Goal: Task Accomplishment & Management: Use online tool/utility

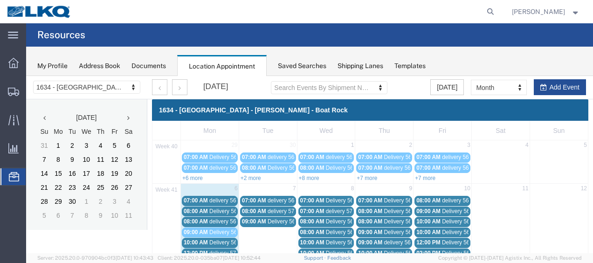
scroll to position [54, 0]
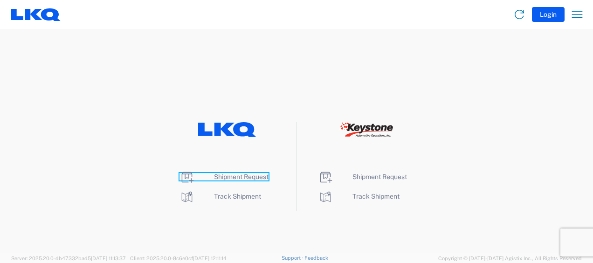
click at [239, 175] on span "Shipment Request" at bounding box center [241, 176] width 55 height 7
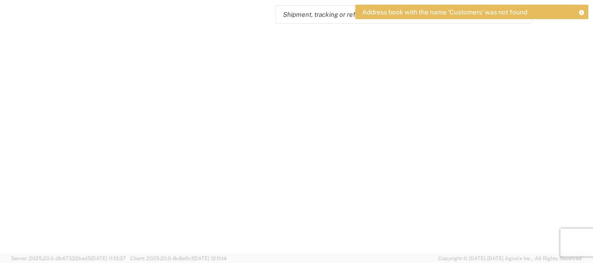
select select "FULL"
select select "LBS"
select select "IN"
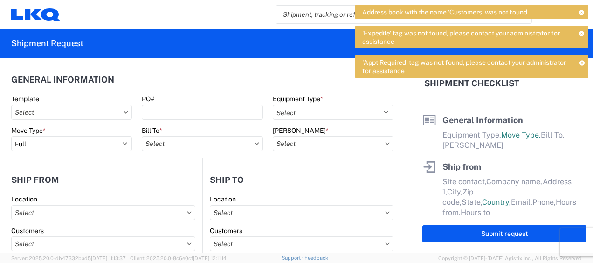
click at [581, 61] on icon at bounding box center [582, 62] width 6 height 5
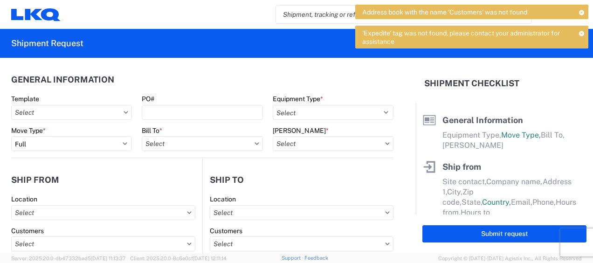
click at [581, 32] on icon at bounding box center [582, 33] width 6 height 5
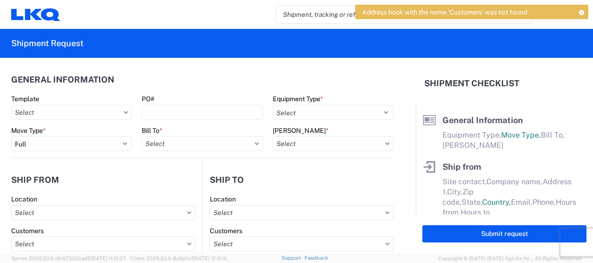
click at [581, 12] on icon at bounding box center [581, 12] width 7 height 5
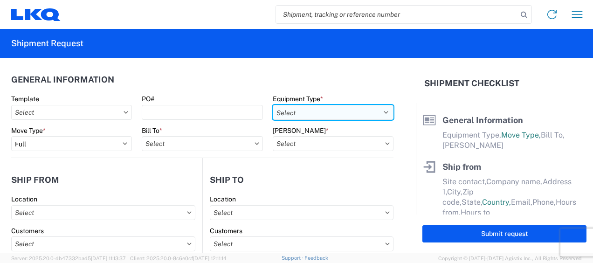
click at [351, 109] on select "Select 53’ Dry Van Flatbed Dropdeck (van) Lowboy (flatbed) Rail" at bounding box center [333, 112] width 121 height 15
select select "STDV"
click at [273, 105] on select "Select 53’ Dry Van Flatbed Dropdeck (van) Lowboy (flatbed) Rail" at bounding box center [333, 112] width 121 height 15
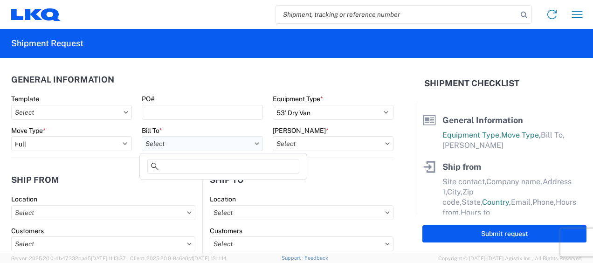
click at [212, 140] on input "text" at bounding box center [202, 143] width 121 height 15
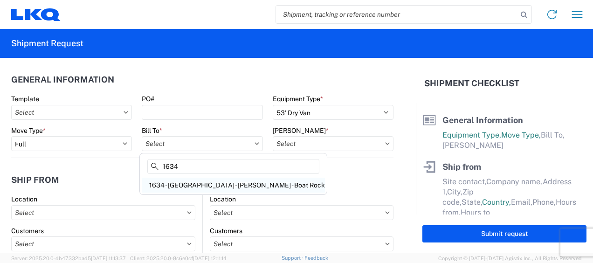
type input "1634"
click at [203, 188] on div "1634 - Atlanta - Knopf - Boat Rock" at bounding box center [233, 184] width 183 height 15
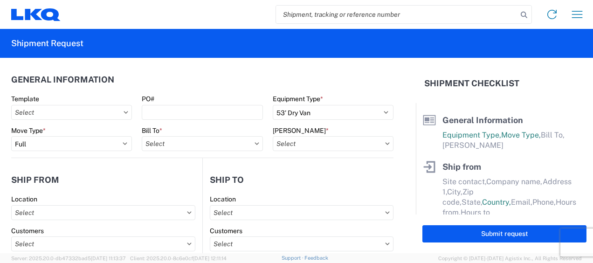
type input "1634 - Atlanta - Knopf - Boat Rock"
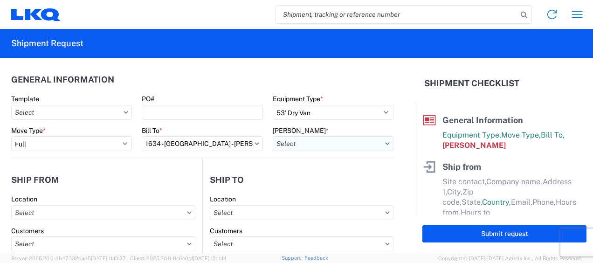
click at [351, 141] on input "text" at bounding box center [333, 143] width 121 height 15
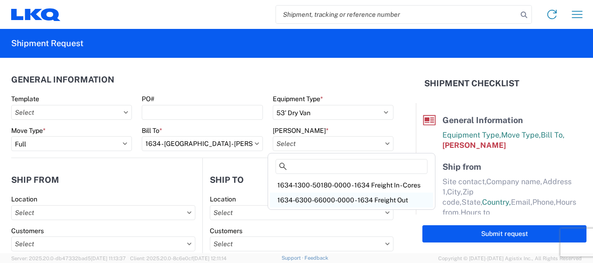
click at [364, 200] on div "1634-6300-66000-0000 - 1634 Freight Out" at bounding box center [351, 199] width 163 height 15
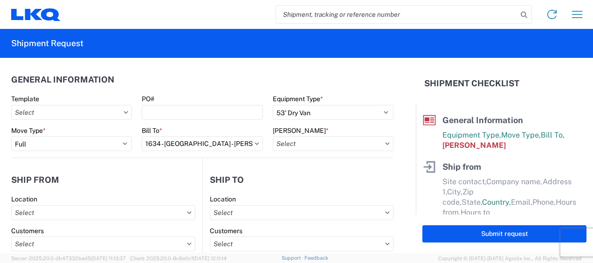
type input "1634-6300-66000-0000 - 1634 Freight Out"
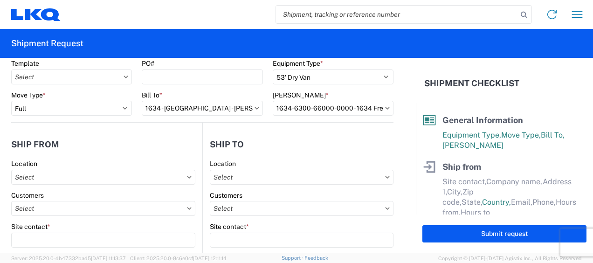
scroll to position [93, 0]
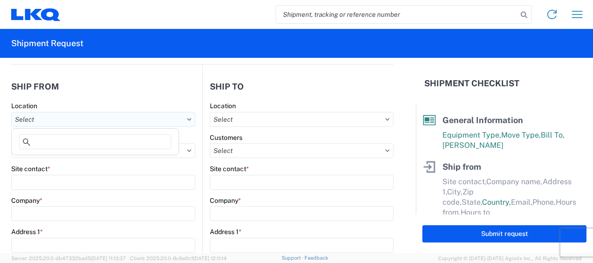
click at [78, 123] on input "text" at bounding box center [103, 119] width 184 height 15
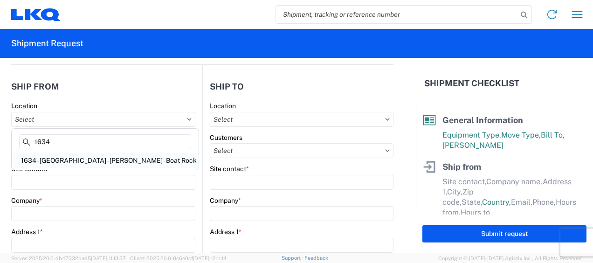
type input "1634"
click at [83, 158] on div "1634 - [GEOGRAPHIC_DATA] - [PERSON_NAME] - Boat Rock" at bounding box center [105, 160] width 183 height 15
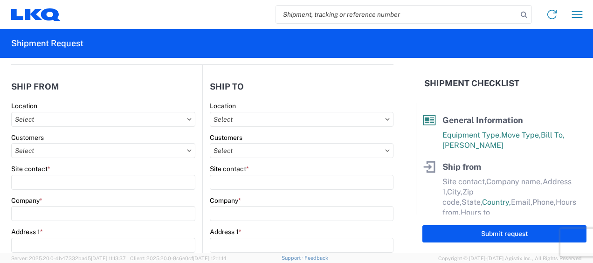
type input "1634 - [GEOGRAPHIC_DATA] - [PERSON_NAME] - Boat Rock"
type input "LKQ Corporation"
type input "6320 Boat Rock Blvd SW"
type input "Atlanta"
type input "30336"
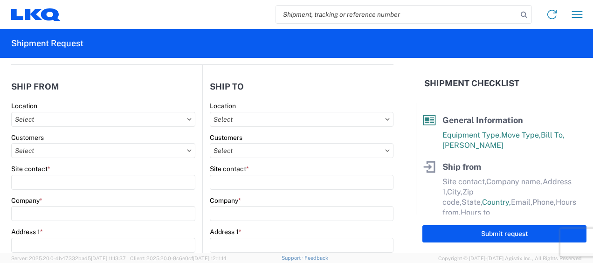
select select "GA"
select select "US"
type input "678-399-8501"
type input "00:00"
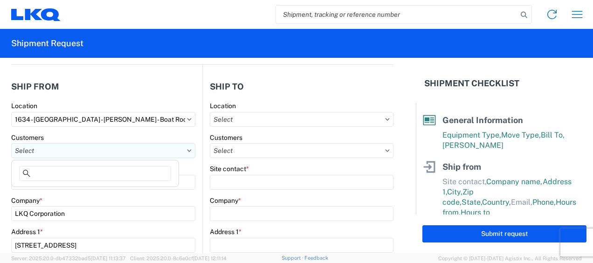
click at [58, 150] on input "text" at bounding box center [103, 150] width 184 height 15
click at [0, 140] on html "Home Shipment request Shipment tracking Shipment Request General Information Te…" at bounding box center [296, 131] width 593 height 263
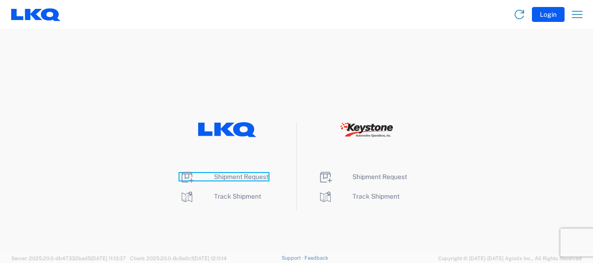
click at [247, 175] on span "Shipment Request" at bounding box center [241, 176] width 55 height 7
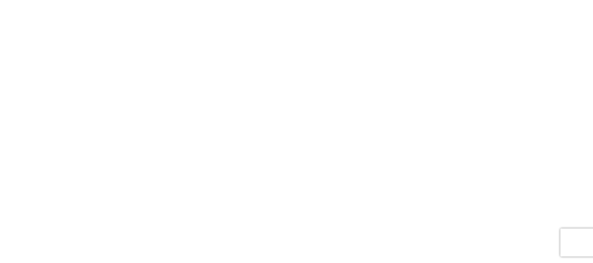
select select "FULL"
select select "LBS"
select select "IN"
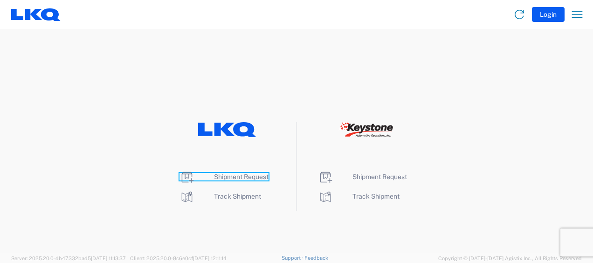
click at [238, 174] on span "Shipment Request" at bounding box center [241, 176] width 55 height 7
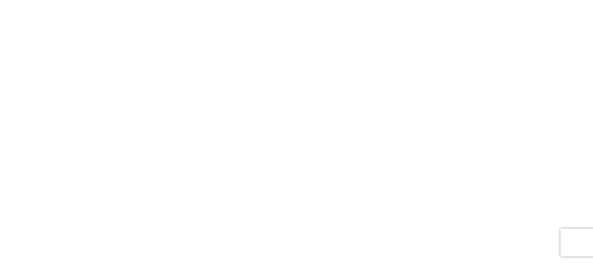
select select "FULL"
select select "LBS"
select select "IN"
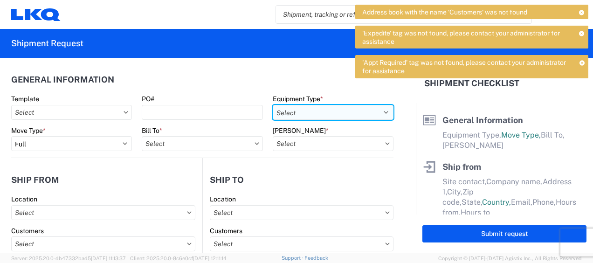
click at [361, 110] on select "Select 53’ Dry Van Flatbed Dropdeck (van) Lowboy (flatbed) Rail" at bounding box center [333, 112] width 121 height 15
select select "STDV"
click at [273, 105] on select "Select 53’ Dry Van Flatbed Dropdeck (van) Lowboy (flatbed) Rail" at bounding box center [333, 112] width 121 height 15
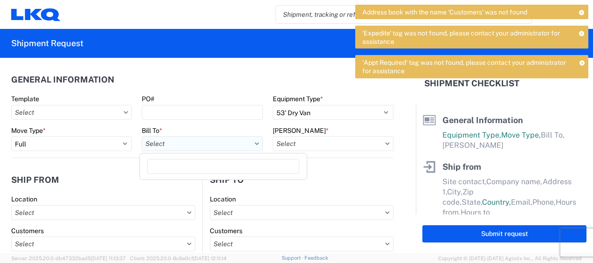
click at [221, 143] on input "text" at bounding box center [202, 143] width 121 height 15
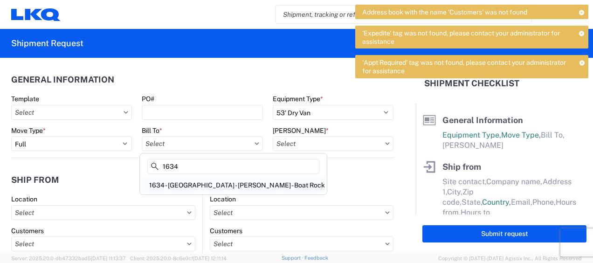
type input "1634"
click at [212, 183] on div "1634 - Atlanta - Knopf - Boat Rock" at bounding box center [233, 184] width 183 height 15
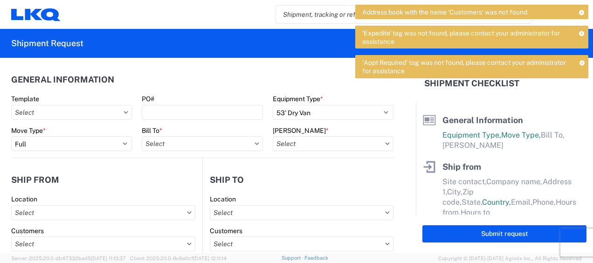
type input "1634 - Atlanta - Knopf - Boat Rock"
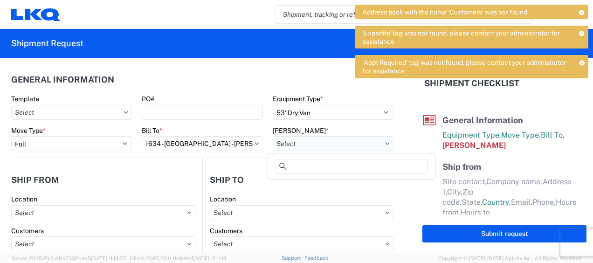
click at [351, 144] on input "text" at bounding box center [333, 143] width 121 height 15
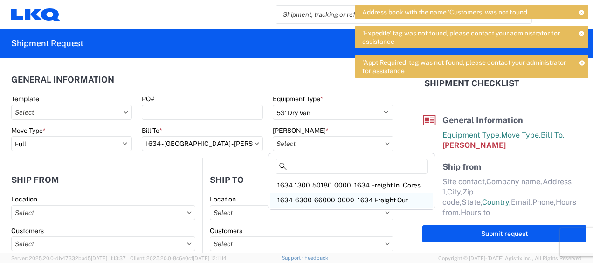
click at [355, 198] on div "1634-6300-66000-0000 - 1634 Freight Out" at bounding box center [351, 199] width 163 height 15
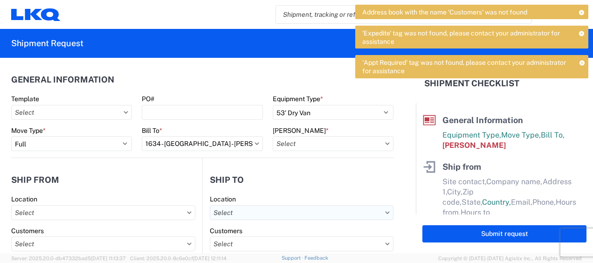
type input "1634-6300-66000-0000 - 1634 Freight Out"
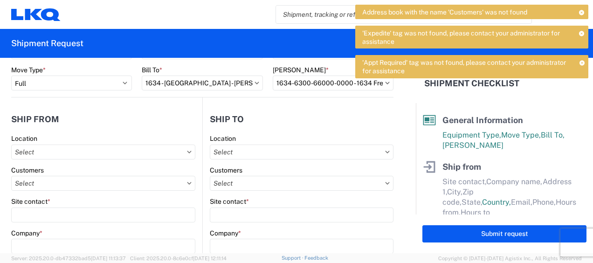
scroll to position [93, 0]
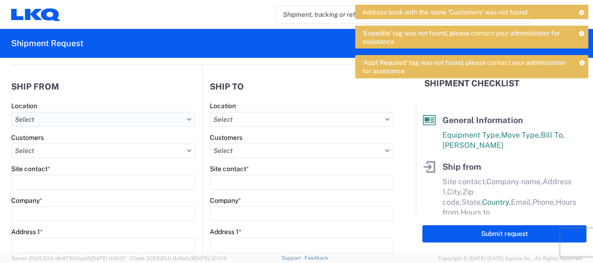
click at [106, 122] on input "text" at bounding box center [103, 119] width 184 height 15
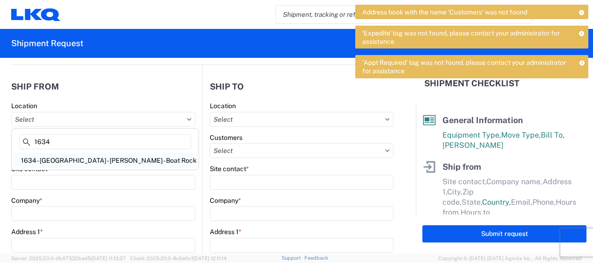
type input "1634"
click at [89, 159] on div "1634 - [GEOGRAPHIC_DATA] - [PERSON_NAME] - Boat Rock" at bounding box center [105, 160] width 183 height 15
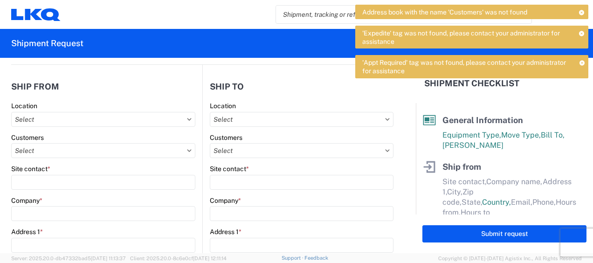
type input "1634 - [GEOGRAPHIC_DATA] - [PERSON_NAME] - Boat Rock"
type input "LKQ Corporation"
type input "6320 Boat Rock Blvd SW"
type input "Atlanta"
type input "30336"
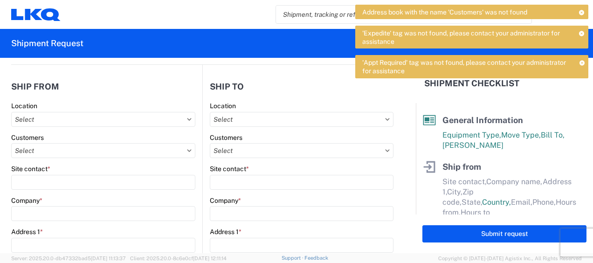
select select "GA"
select select "US"
type input "678-399-8501"
type input "00:00"
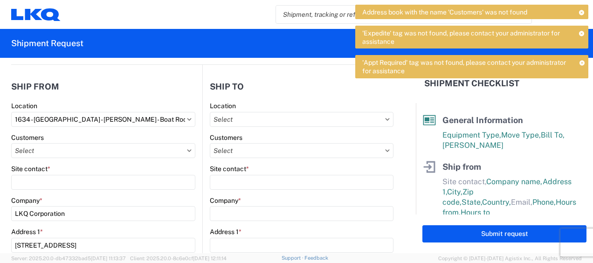
scroll to position [140, 0]
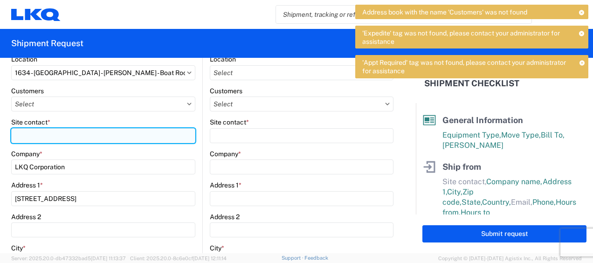
click at [70, 134] on input "Site contact *" at bounding box center [103, 135] width 184 height 15
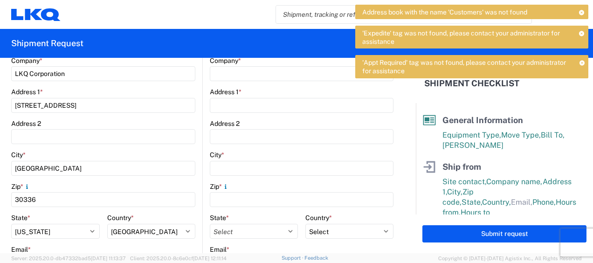
scroll to position [326, 0]
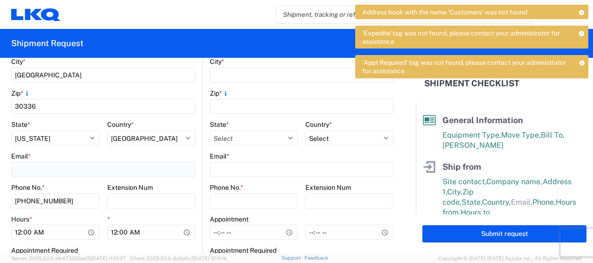
type input "jason voyles"
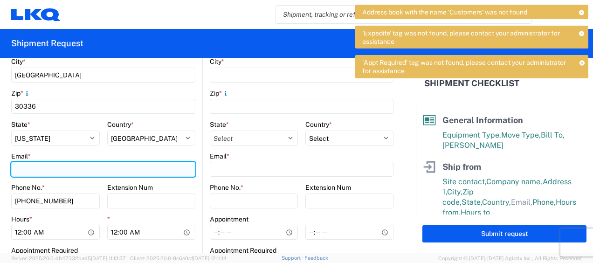
click at [59, 171] on input "Email *" at bounding box center [103, 169] width 184 height 15
type input "mjvoyles@lkqcorp.com"
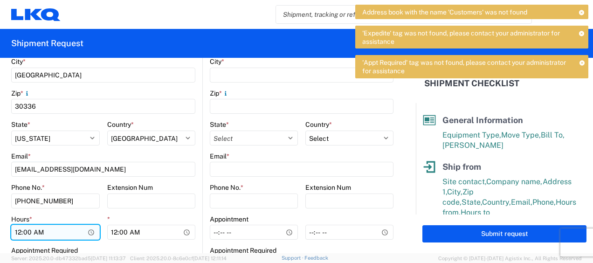
click at [19, 231] on input "00:00" at bounding box center [55, 232] width 89 height 15
type input "07:00"
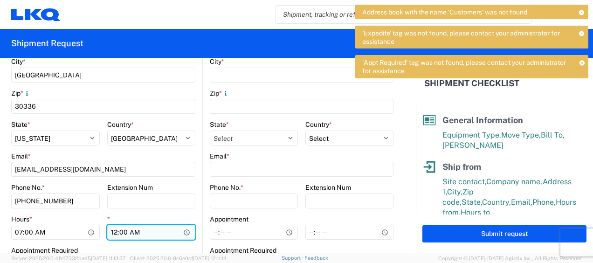
click at [113, 231] on input "00:00" at bounding box center [151, 232] width 89 height 15
click at [136, 233] on input "01:00" at bounding box center [151, 232] width 89 height 15
type input "13:00"
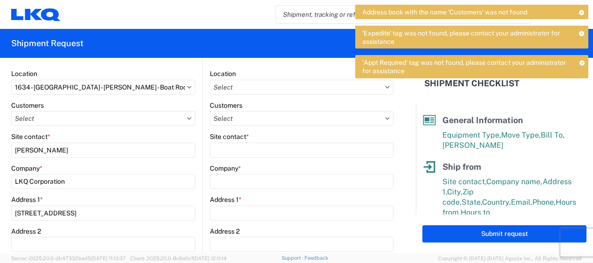
scroll to position [93, 0]
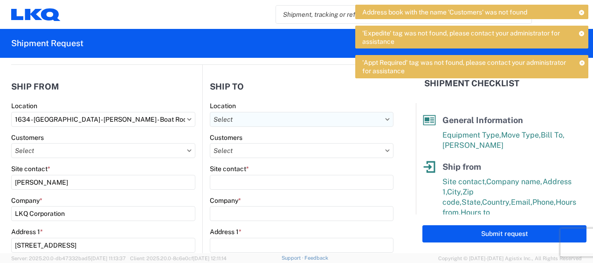
click at [361, 118] on input "text" at bounding box center [302, 119] width 184 height 15
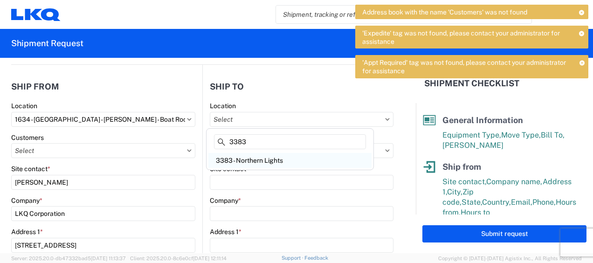
type input "3383"
click at [266, 162] on div "3383 - Northern Lights" at bounding box center [289, 160] width 163 height 15
type input "3383 - Northern Lights"
type input "Kelli Bosworth"
type input "LKQ Corporation"
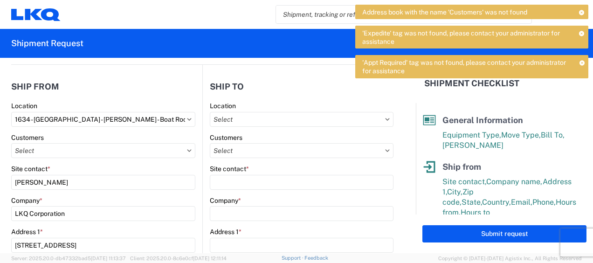
type input "157 West Beech Street"
type input "Cedar Springs"
type input "49319"
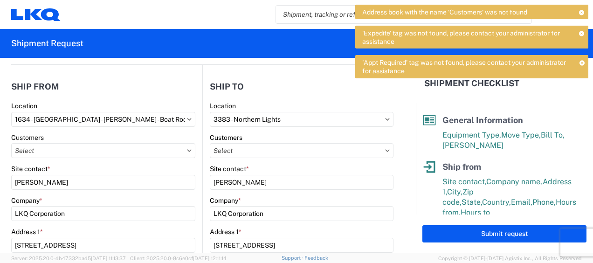
select select "US"
type input "kjbosworth@lkqcorp.com"
type input "616-696-7467"
type input "06:00"
type input "16:30"
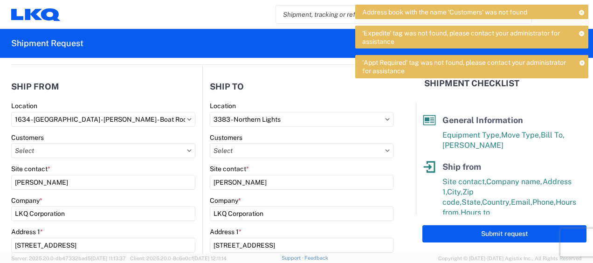
select select
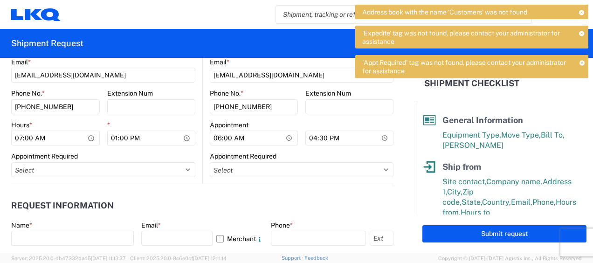
scroll to position [466, 0]
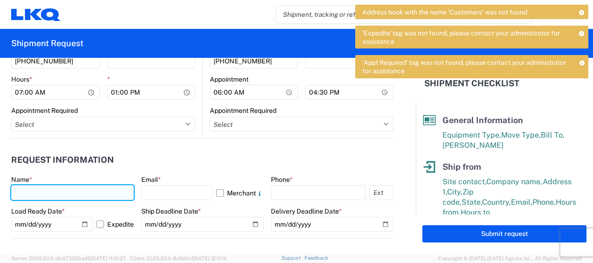
click at [71, 191] on input "text" at bounding box center [72, 192] width 123 height 15
type input "jason voyles"
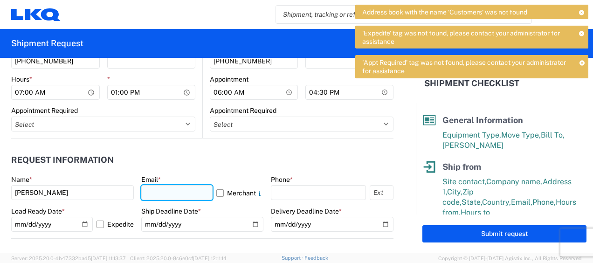
click at [184, 190] on input "text" at bounding box center [177, 192] width 72 height 15
type input "mjvoyles@lkqcorp.com"
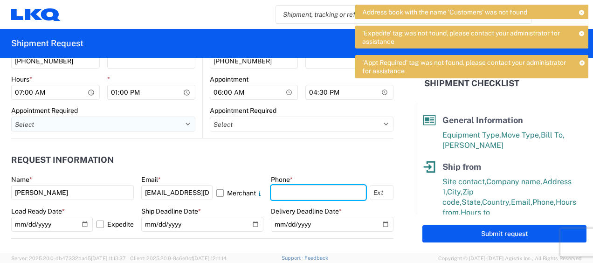
type input "6783998501"
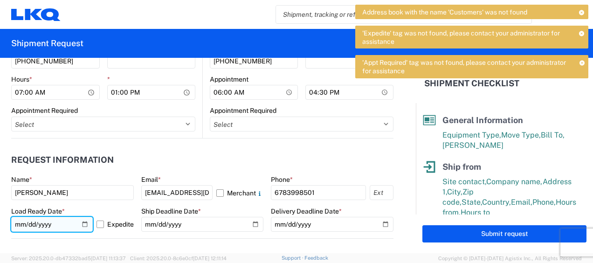
click at [18, 222] on input "2025-10-08" at bounding box center [52, 224] width 82 height 15
type input "2025-10-08"
type input "2025-10-07"
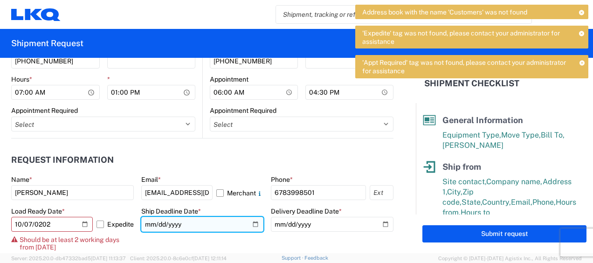
click at [151, 222] on input "date" at bounding box center [202, 224] width 123 height 15
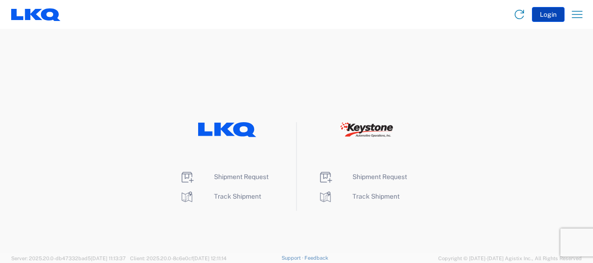
click at [547, 15] on button "Login" at bounding box center [548, 14] width 33 height 15
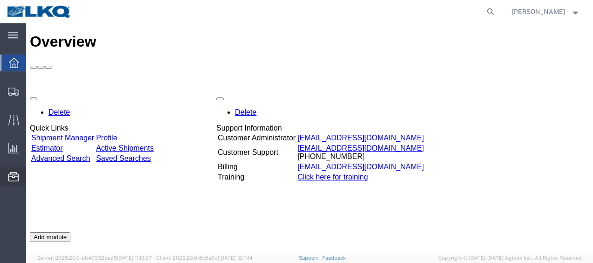
click at [0, 0] on span "Location Appointment" at bounding box center [0, 0] width 0 height 0
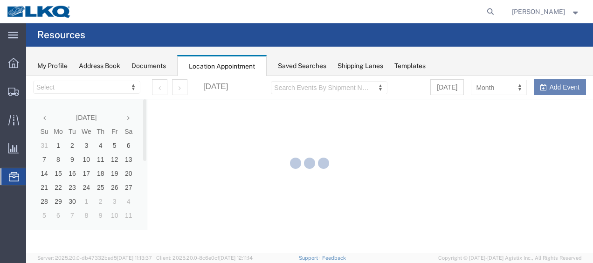
select select "28712"
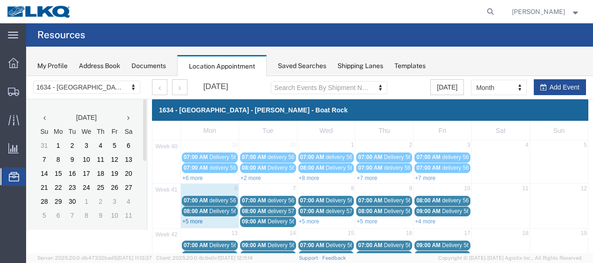
click at [191, 219] on link "+5 more" at bounding box center [192, 221] width 20 height 7
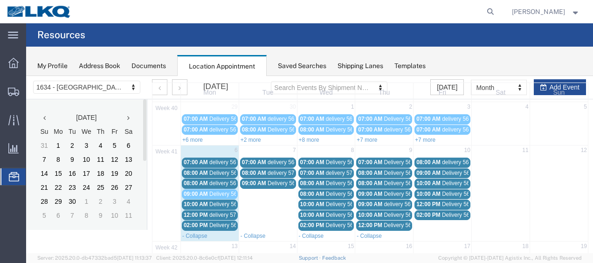
scroll to position [47, 0]
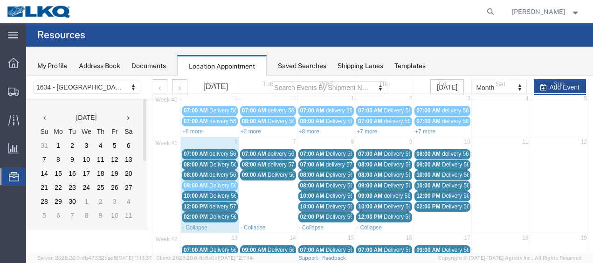
click at [216, 163] on span "Delivery 56593281" at bounding box center [232, 164] width 46 height 7
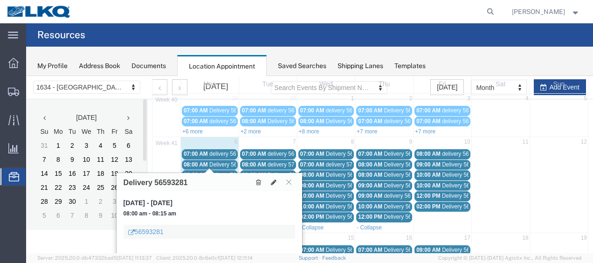
click at [226, 152] on span "delivery 56607082" at bounding box center [231, 153] width 45 height 7
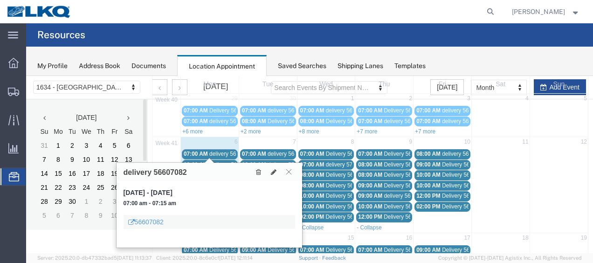
click at [289, 170] on icon at bounding box center [288, 172] width 5 height 6
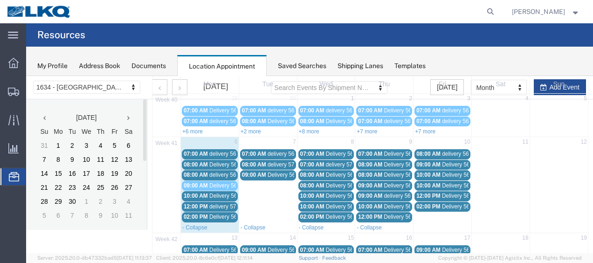
click at [218, 173] on span "delivery 56926247" at bounding box center [231, 174] width 45 height 7
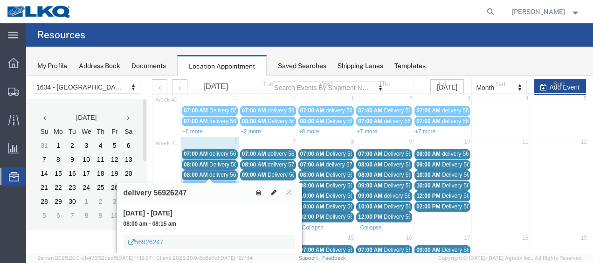
click at [273, 190] on icon at bounding box center [274, 192] width 6 height 7
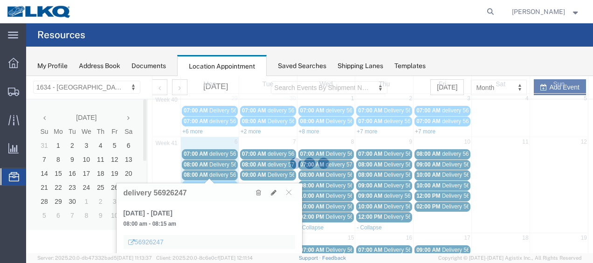
select select "1"
select select
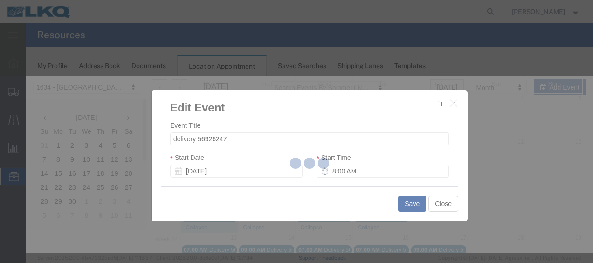
select select
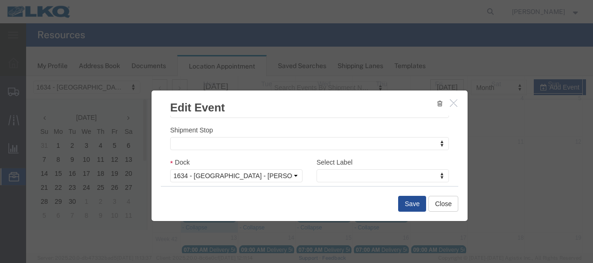
scroll to position [140, 0]
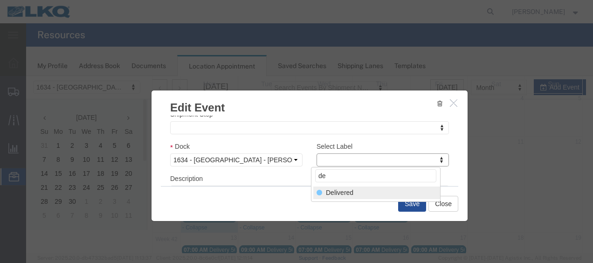
type input "de"
select select "40"
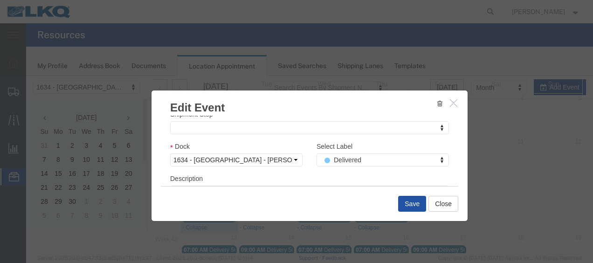
click at [410, 200] on button "Save" at bounding box center [412, 204] width 28 height 16
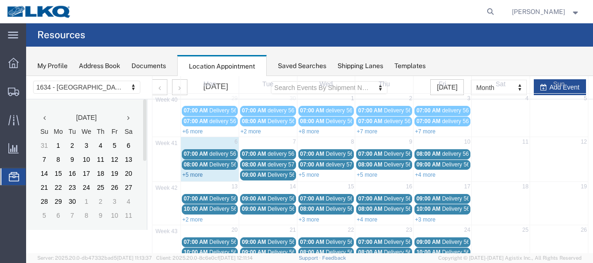
click at [189, 171] on link "+5 more" at bounding box center [192, 174] width 20 height 7
